Goal: Task Accomplishment & Management: Manage account settings

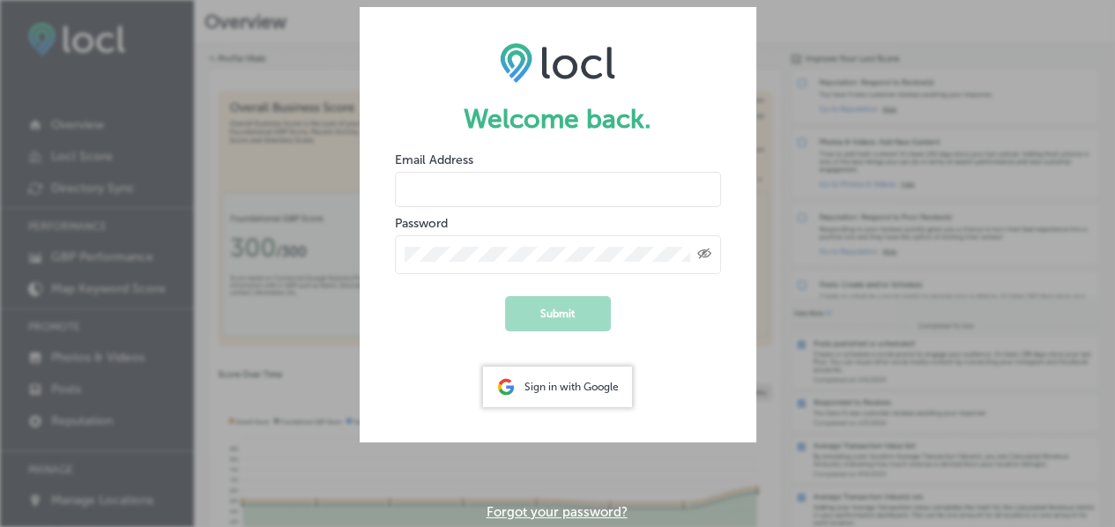
click at [521, 196] on input "email" at bounding box center [558, 189] width 326 height 35
click at [549, 194] on input "email" at bounding box center [558, 189] width 326 height 35
type input "[EMAIL_ADDRESS][DOMAIN_NAME]"
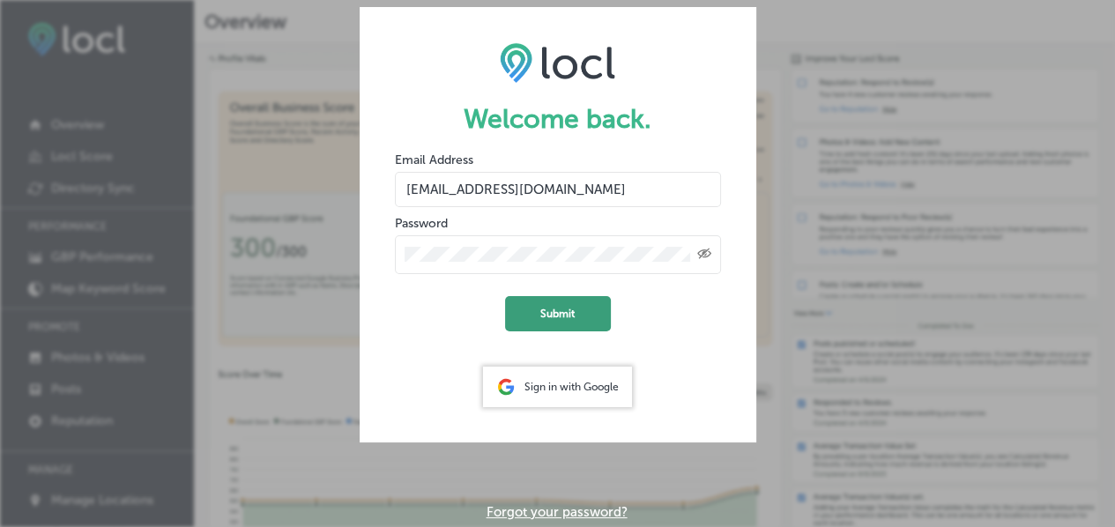
click at [555, 309] on button "Submit" at bounding box center [558, 313] width 106 height 35
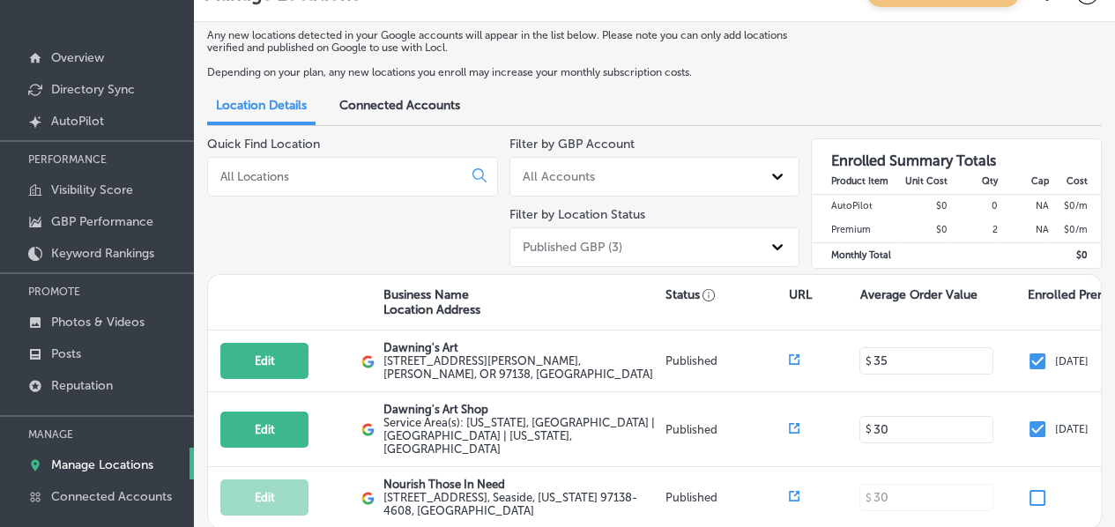
scroll to position [81, 0]
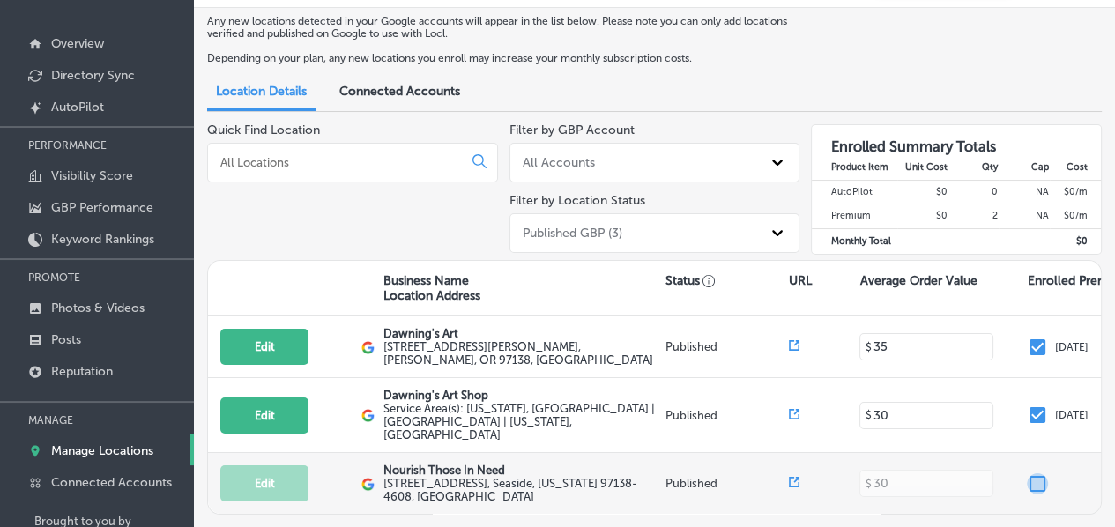
click at [1040, 473] on input "checkbox" at bounding box center [1036, 483] width 21 height 21
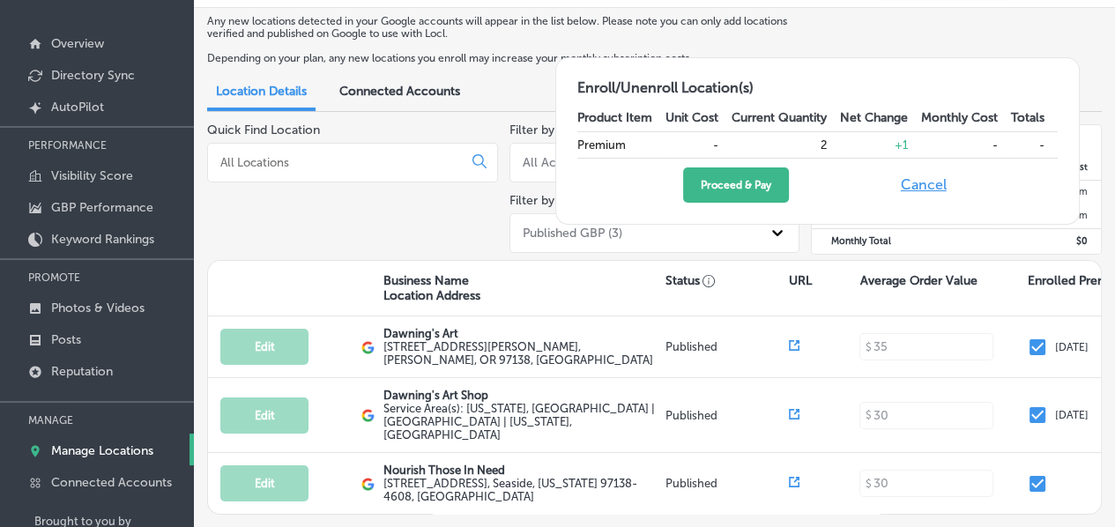
click at [926, 186] on button "Cancel" at bounding box center [923, 184] width 56 height 35
checkbox input "false"
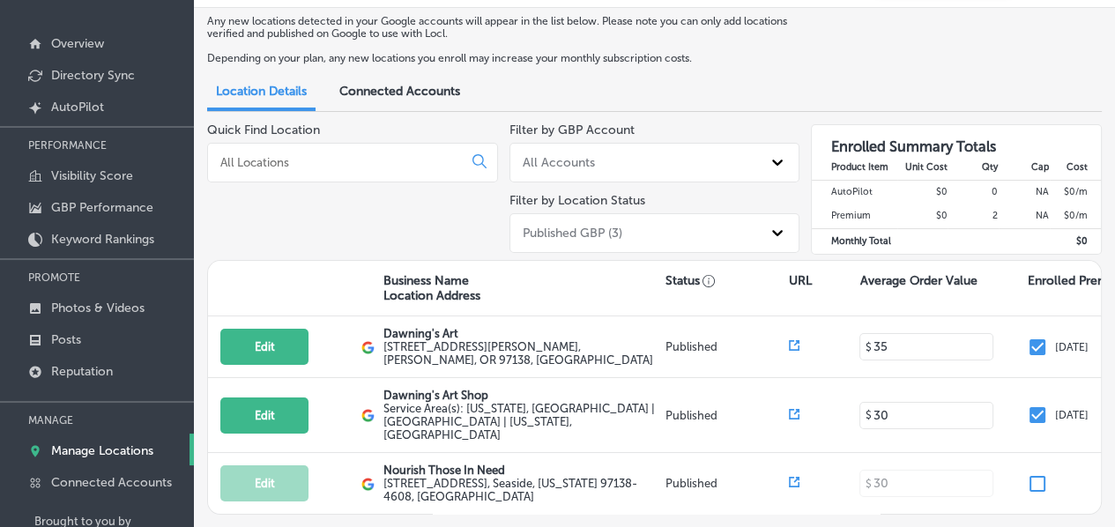
click at [396, 77] on div "Connected Accounts" at bounding box center [399, 93] width 147 height 36
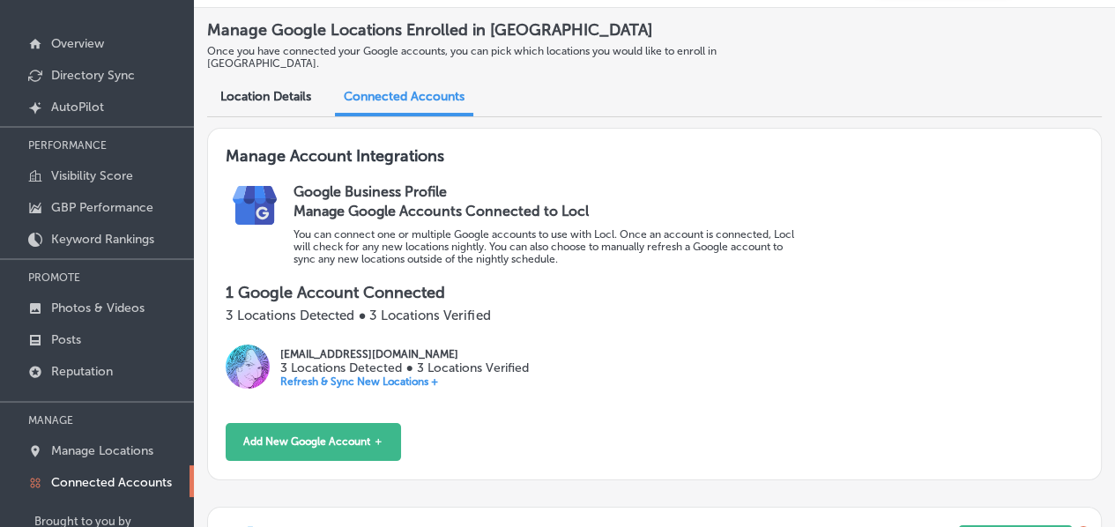
click at [263, 91] on div "Location Details" at bounding box center [265, 98] width 117 height 36
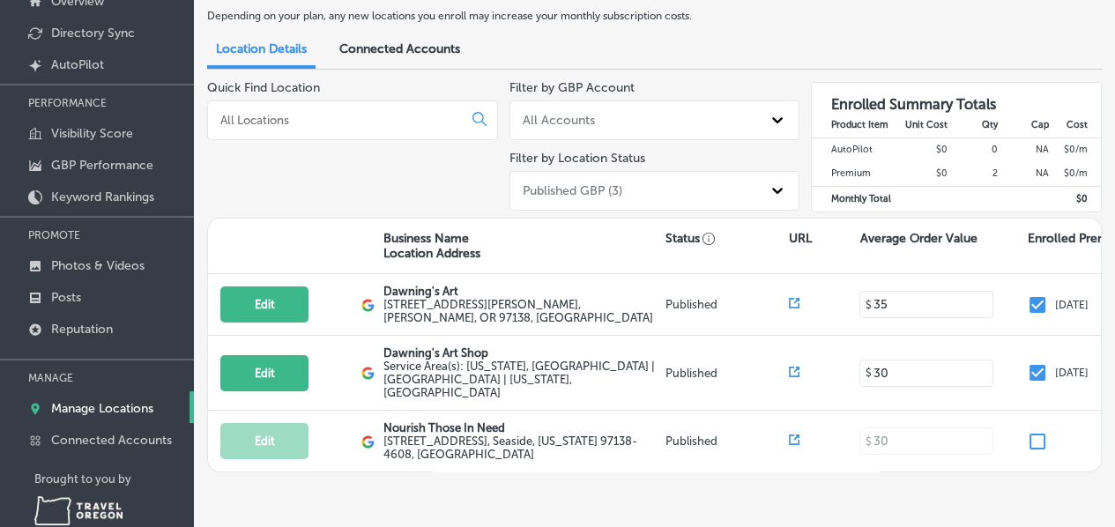
scroll to position [123, 0]
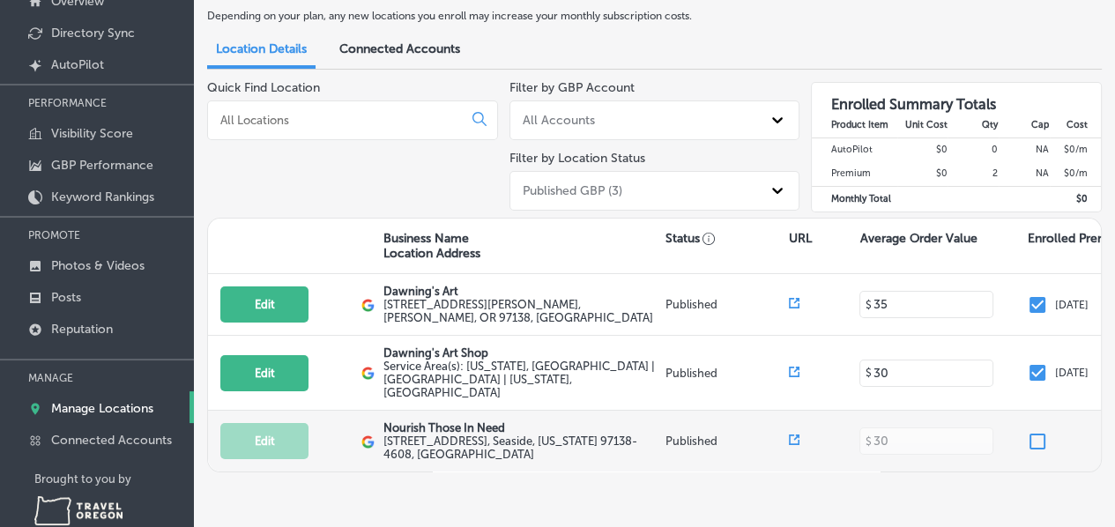
drag, startPoint x: 522, startPoint y: 427, endPoint x: 448, endPoint y: 431, distance: 74.1
click at [448, 434] on label "[STREET_ADDRESS][US_STATE]" at bounding box center [522, 447] width 278 height 26
click at [395, 434] on label "[STREET_ADDRESS][US_STATE]" at bounding box center [522, 447] width 278 height 26
click at [796, 415] on div "Edit This location is not published yet. Nourish Those In Need [STREET_ADDRESS]…" at bounding box center [899, 441] width 1382 height 61
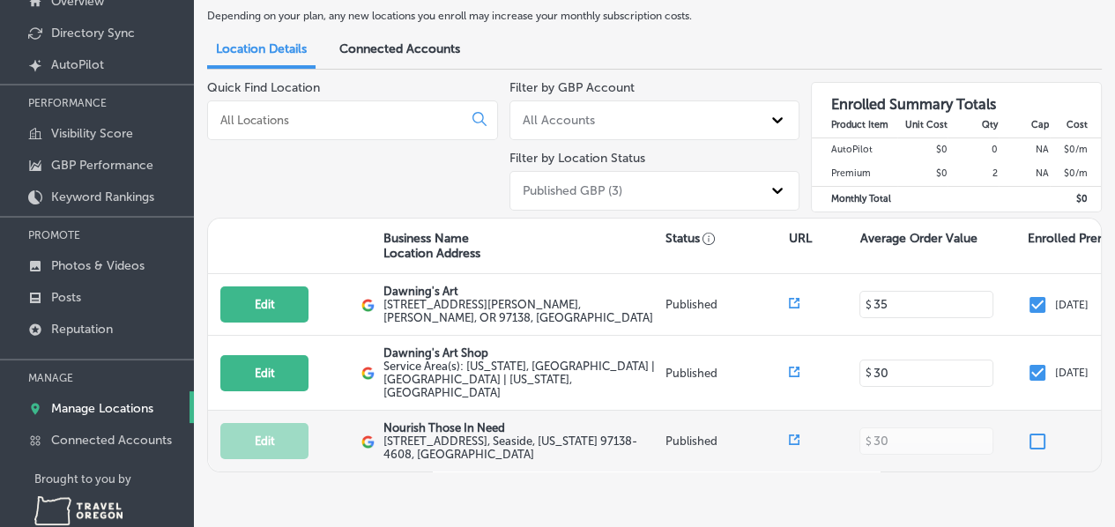
click at [793, 434] on icon at bounding box center [794, 439] width 11 height 11
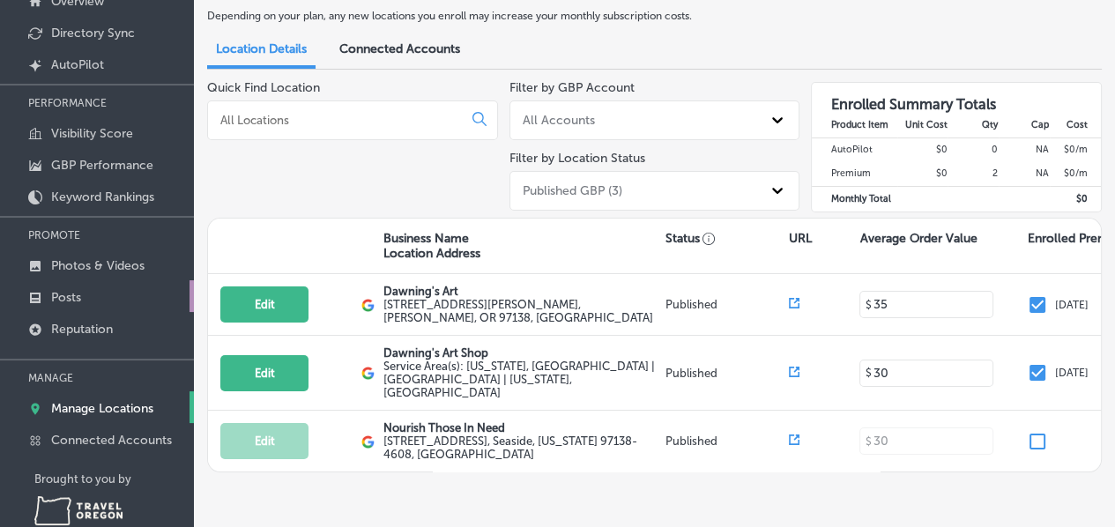
click at [66, 294] on p "Posts" at bounding box center [66, 297] width 30 height 15
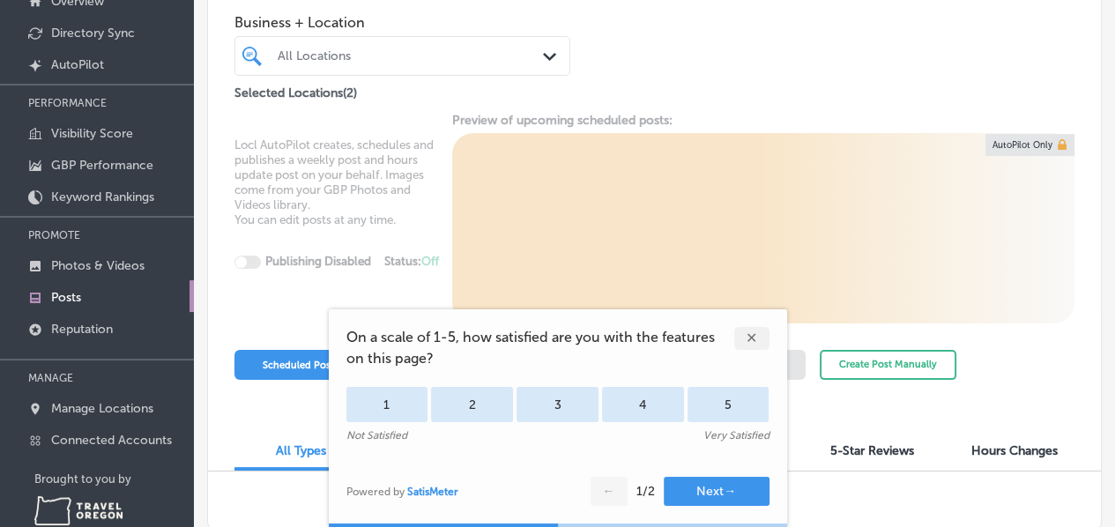
click at [758, 338] on div "✕" at bounding box center [751, 338] width 35 height 23
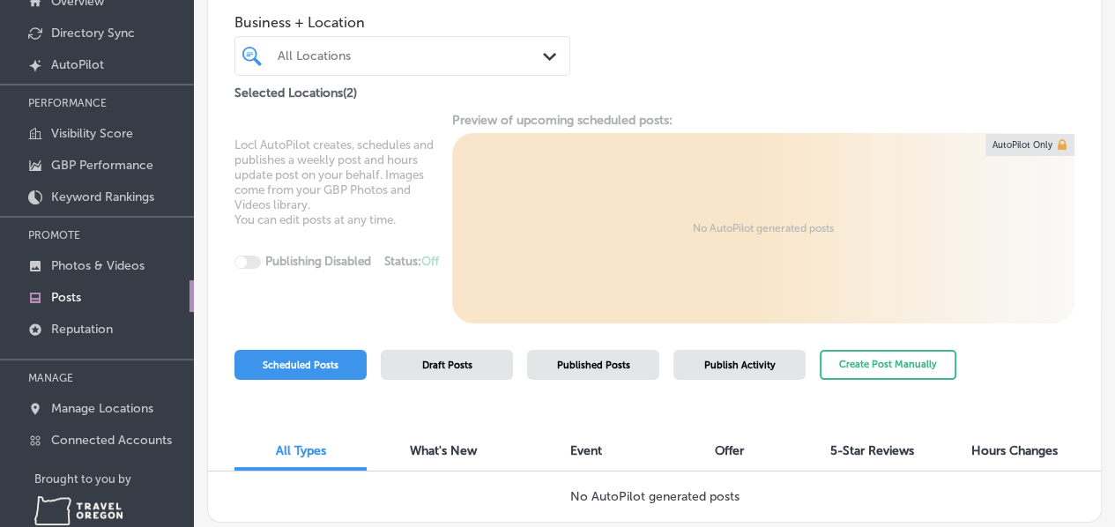
scroll to position [65, 0]
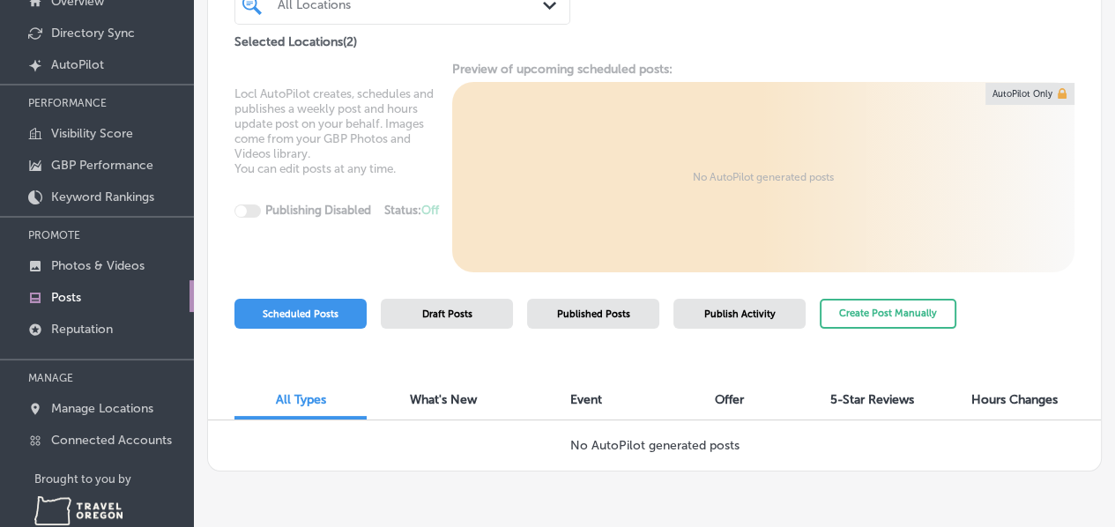
click at [752, 308] on span "Publish Activity" at bounding box center [739, 313] width 71 height 11
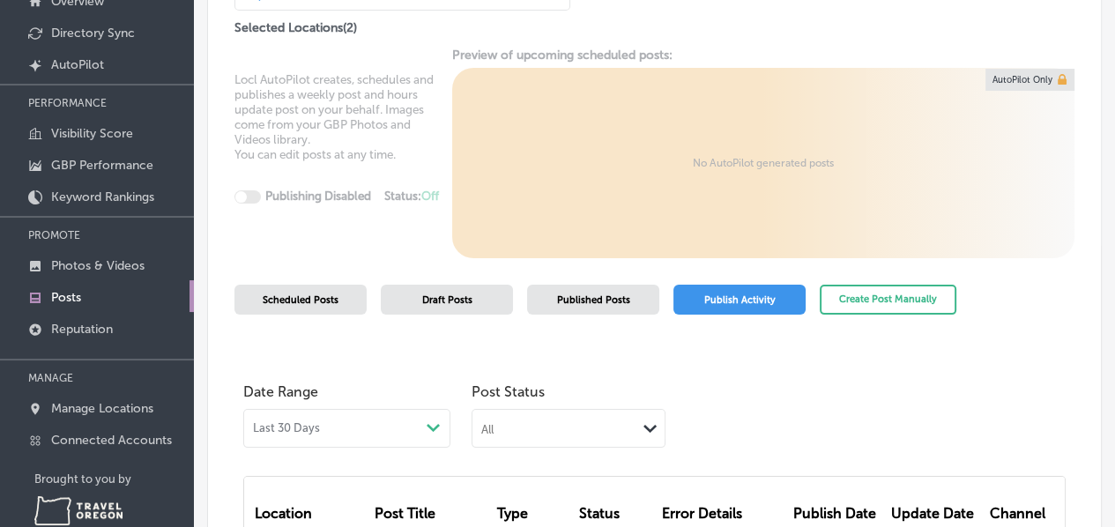
scroll to position [252, 0]
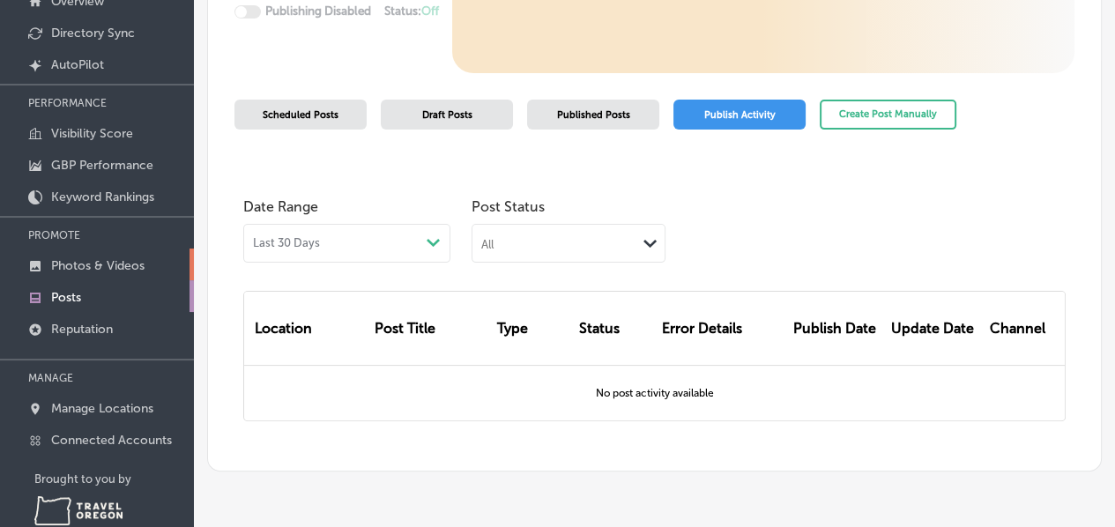
click at [112, 263] on p "Photos & Videos" at bounding box center [97, 265] width 93 height 15
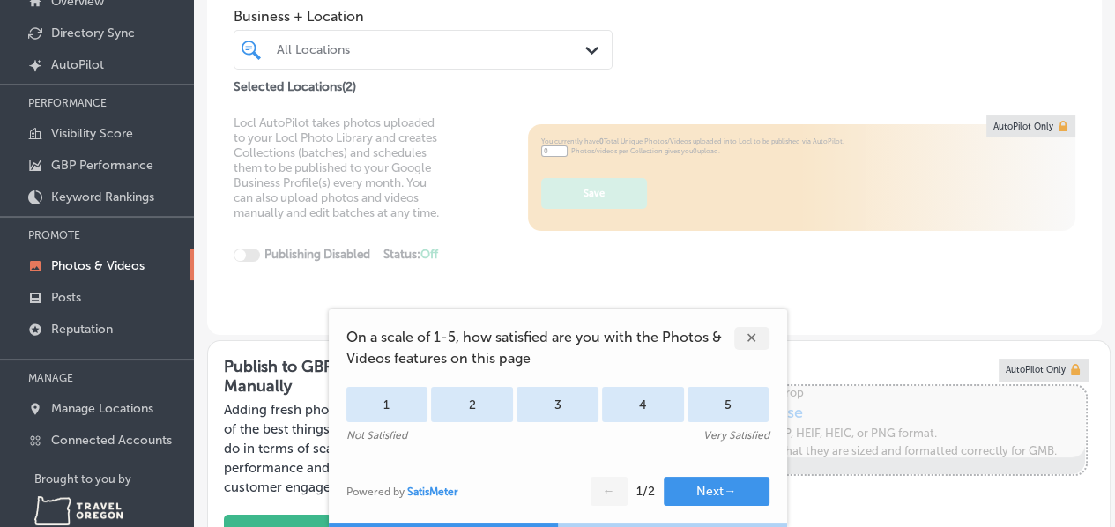
type input "5"
click at [754, 333] on div "✕" at bounding box center [751, 338] width 35 height 23
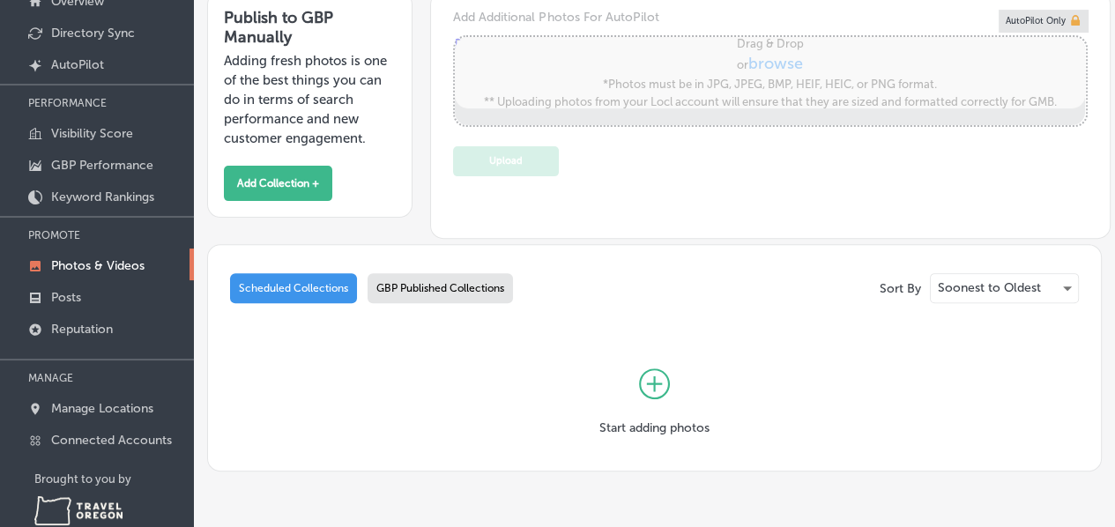
scroll to position [370, 0]
click at [102, 328] on p "Reputation" at bounding box center [82, 329] width 62 height 15
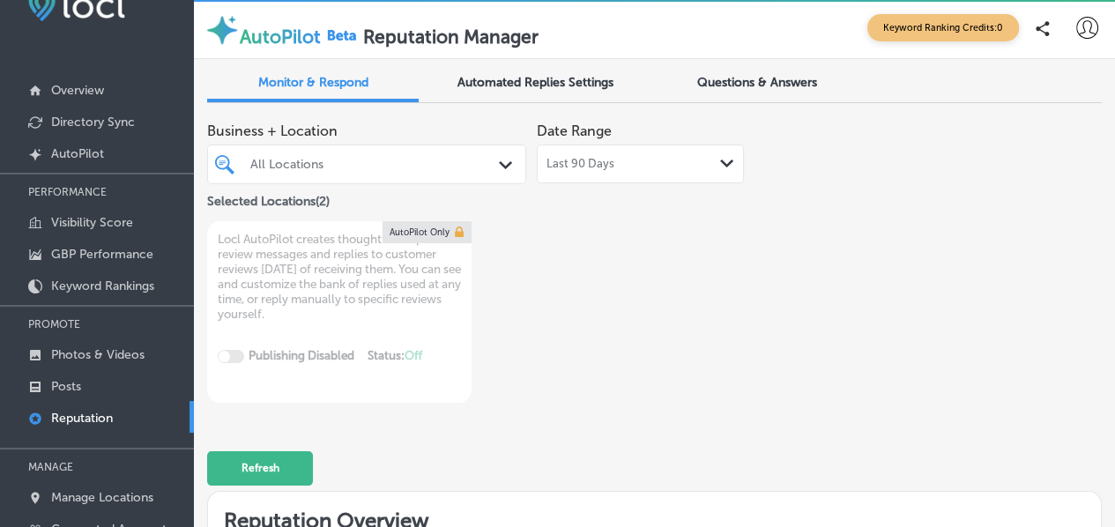
scroll to position [63, 0]
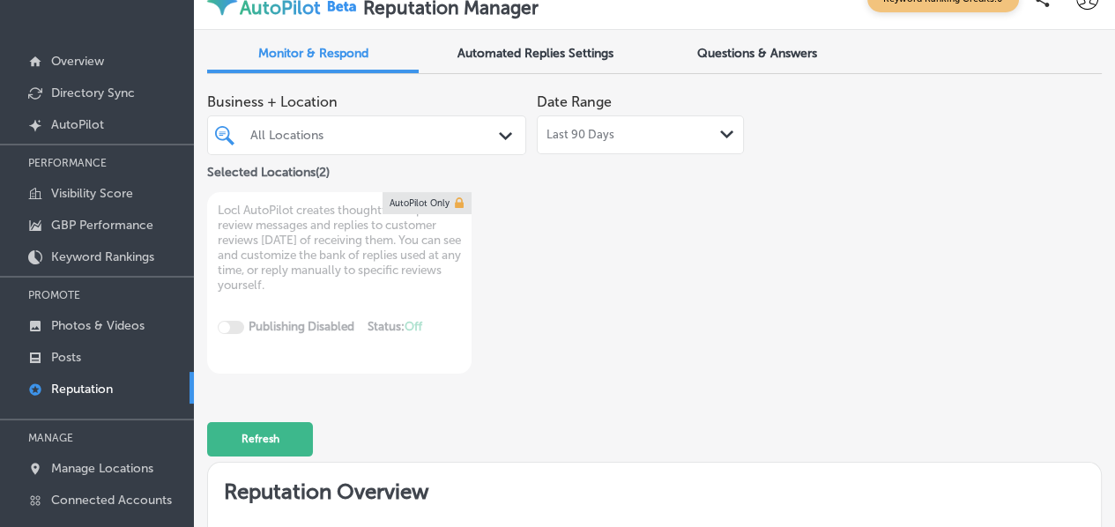
click at [485, 158] on div "Selected Locations ( 2 )" at bounding box center [366, 169] width 319 height 22
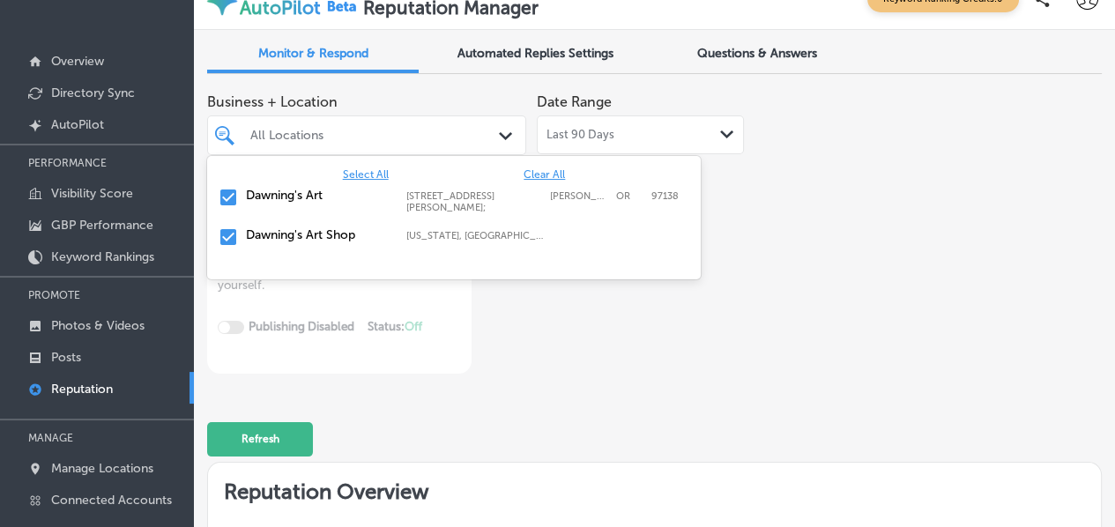
click at [484, 149] on div "All Locations Path Created with Sketch." at bounding box center [366, 135] width 319 height 40
click at [228, 231] on input "checkbox" at bounding box center [228, 236] width 21 height 21
click at [553, 352] on div "Business + Location option focused, 3 of 3. 3 results available. Use Up and Dow…" at bounding box center [475, 229] width 537 height 289
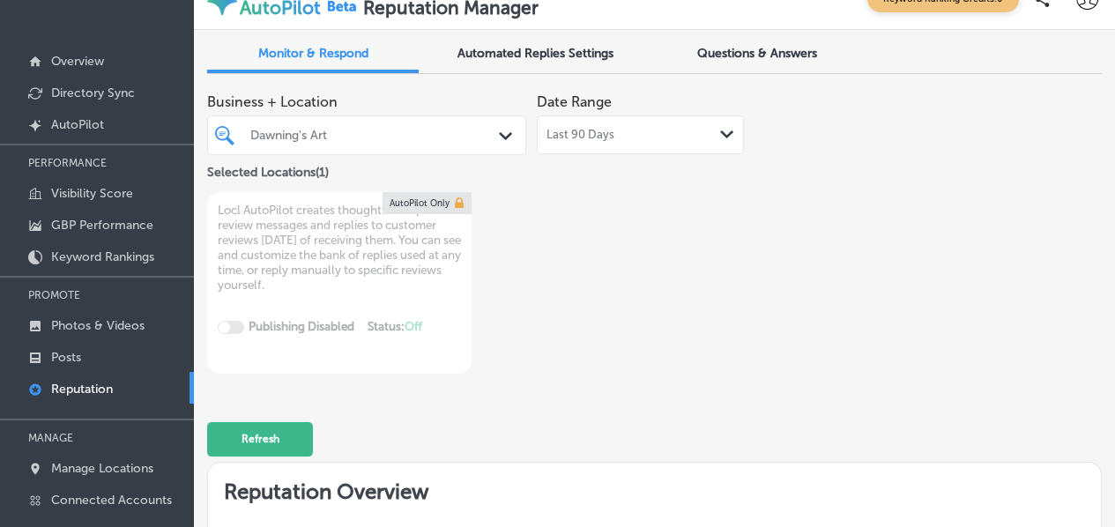
type textarea "x"
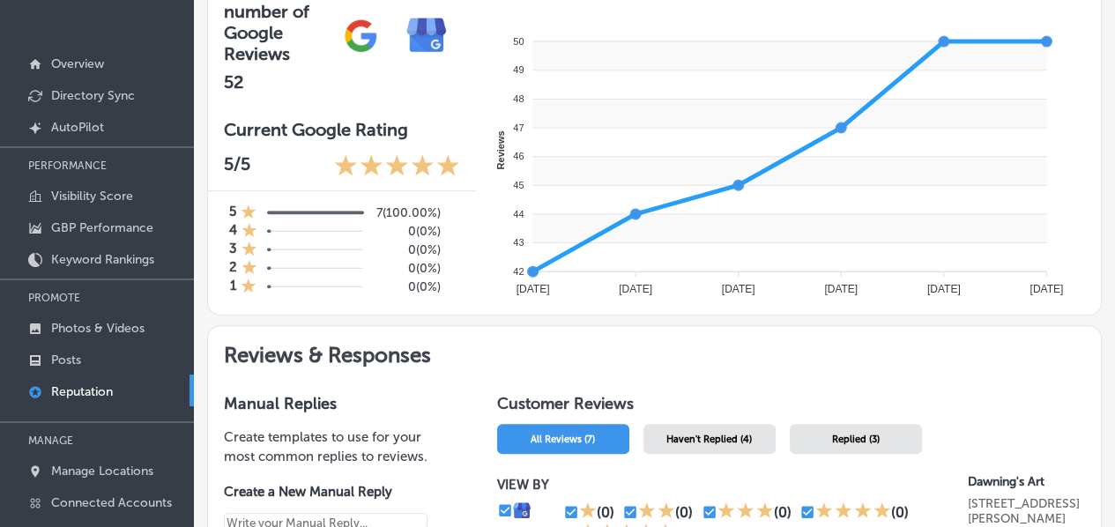
scroll to position [0, 0]
